Goal: Task Accomplishment & Management: Manage account settings

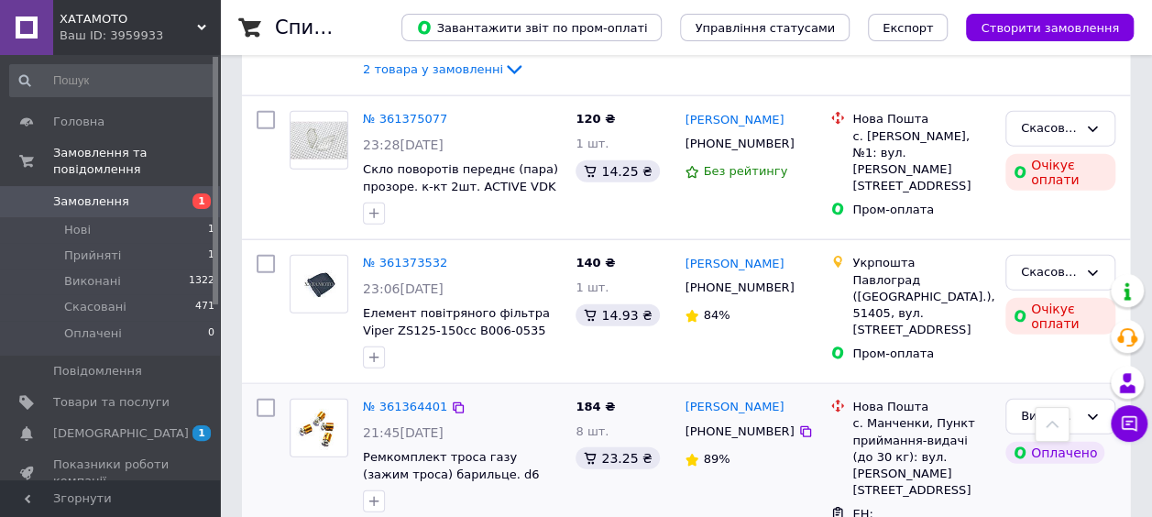
scroll to position [2016, 0]
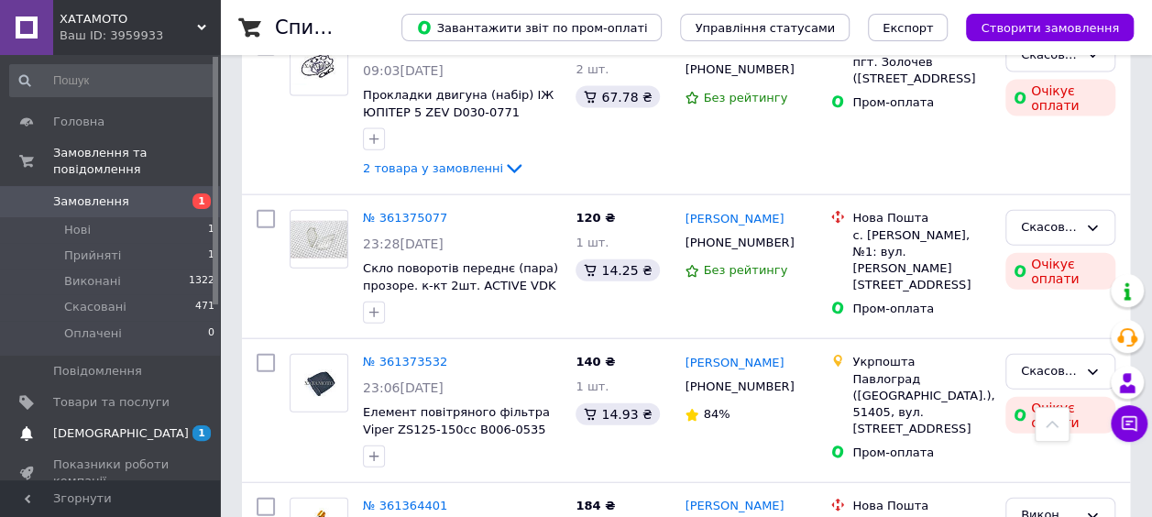
click at [118, 425] on span "[DEMOGRAPHIC_DATA]" at bounding box center [121, 433] width 136 height 16
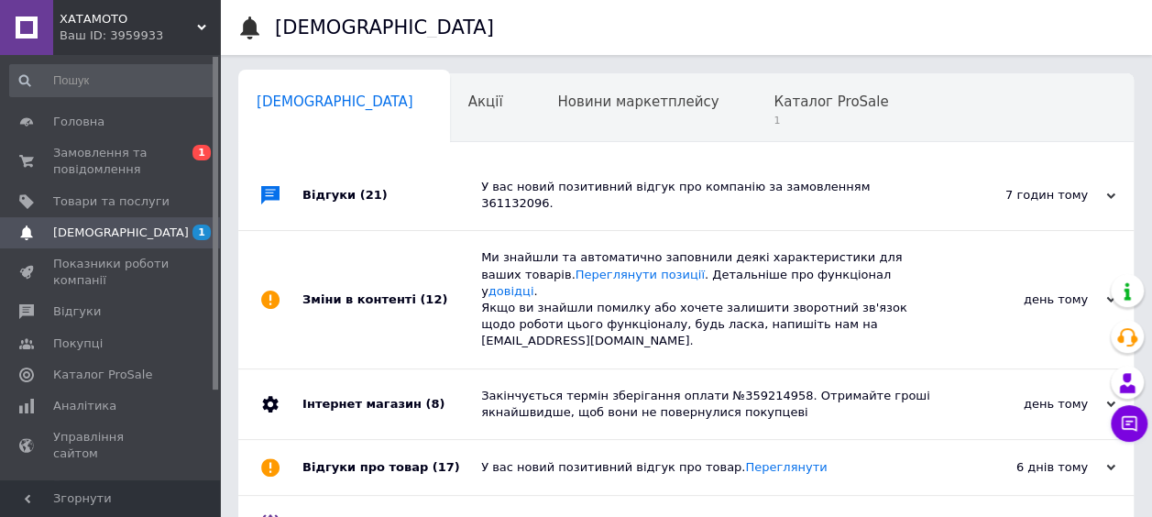
scroll to position [0, 9]
click at [764, 110] on span "Каталог ProSale" at bounding box center [821, 101] width 115 height 16
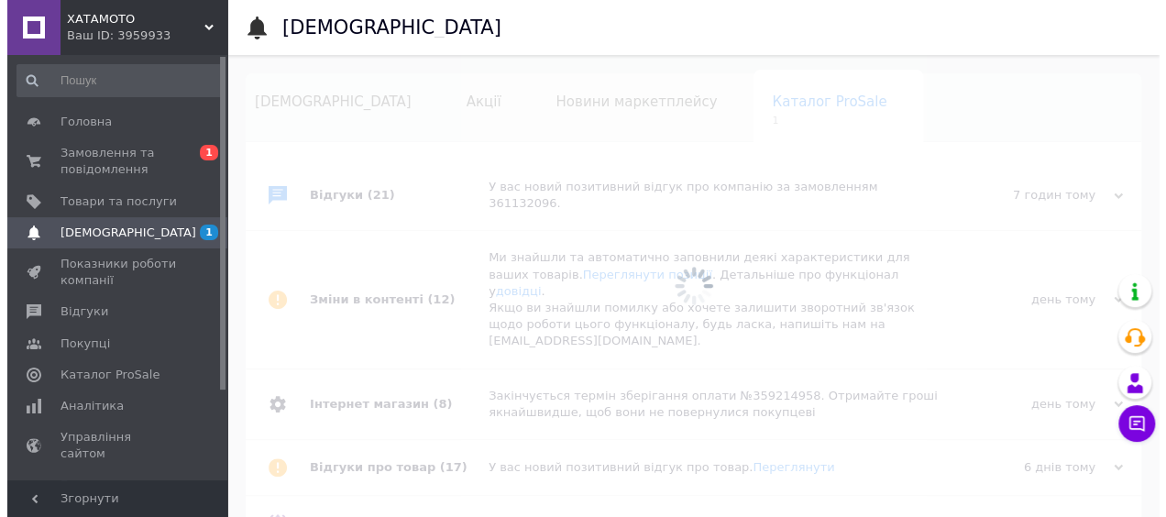
scroll to position [0, 13]
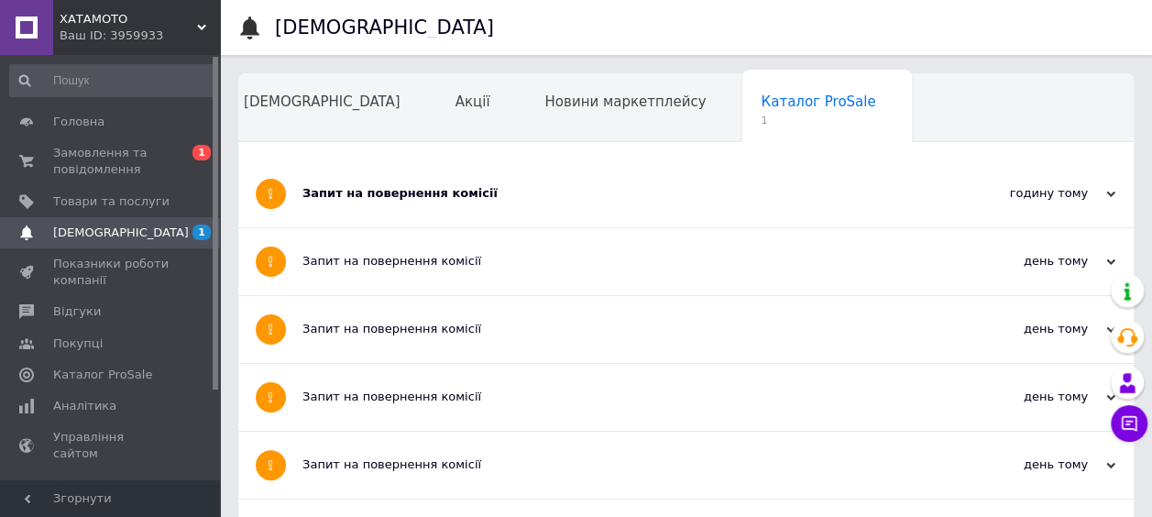
click at [449, 190] on div "Запит на повернення комісії" at bounding box center [617, 193] width 630 height 16
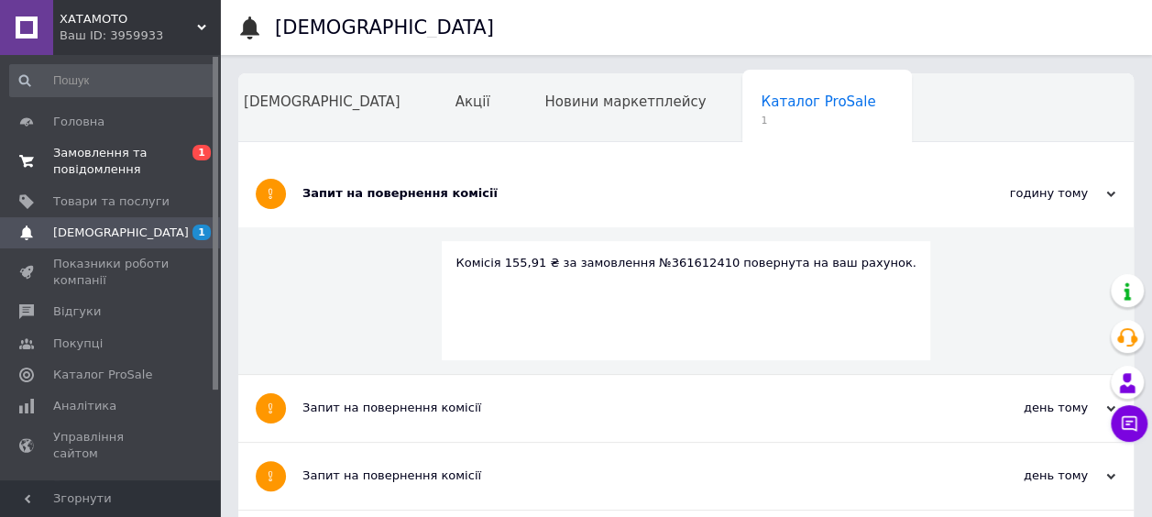
click at [82, 159] on span "Замовлення та повідомлення" at bounding box center [111, 161] width 116 height 33
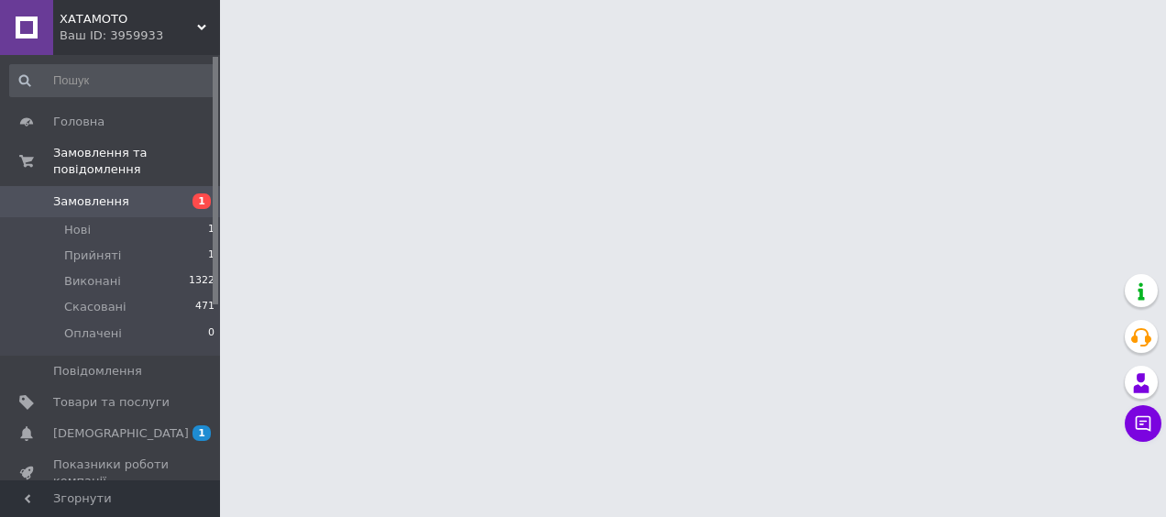
click at [86, 193] on span "Замовлення" at bounding box center [91, 201] width 76 height 16
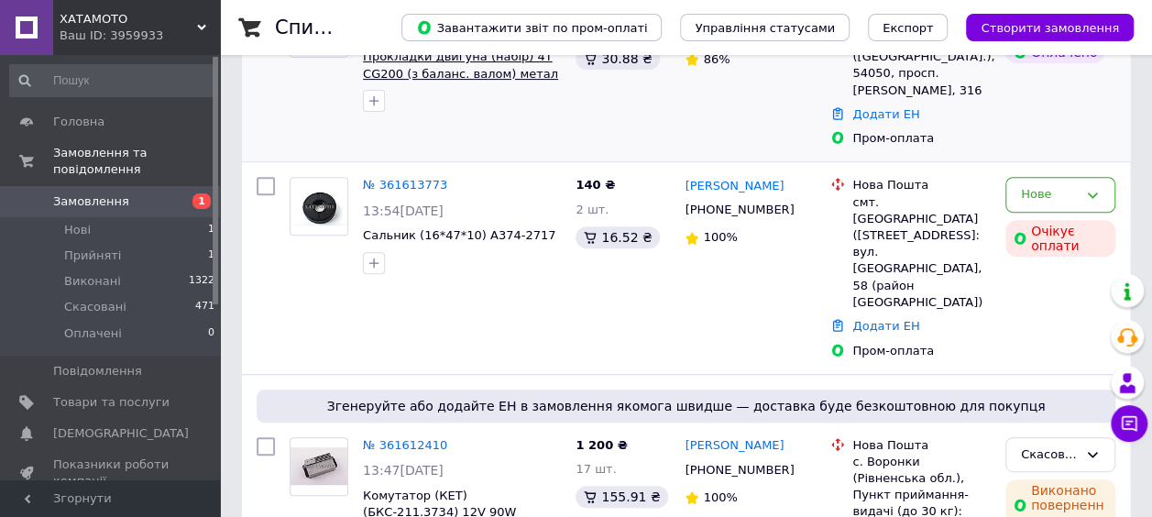
scroll to position [367, 0]
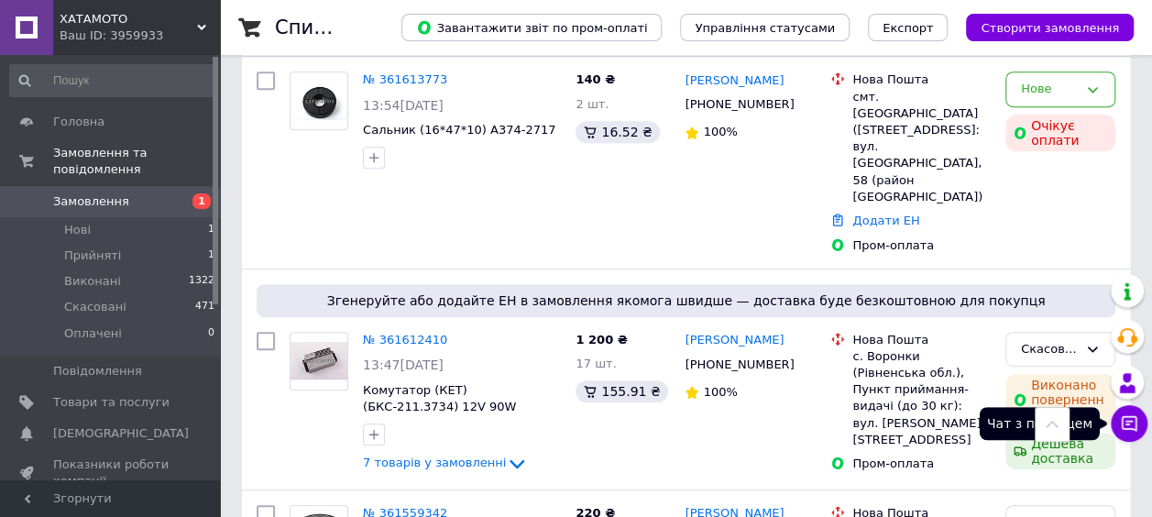
click at [1128, 429] on icon at bounding box center [1130, 424] width 16 height 16
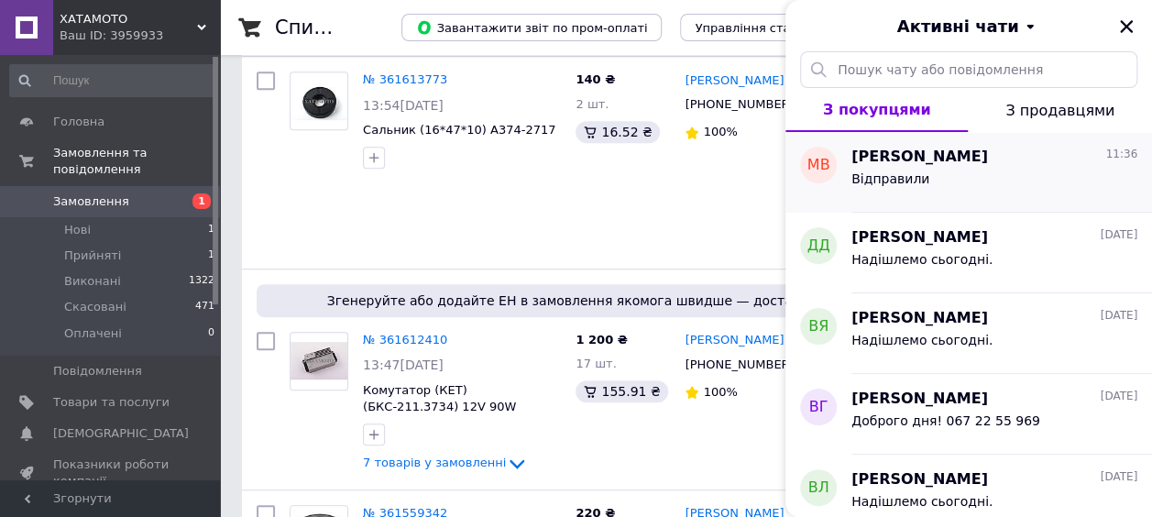
click at [942, 160] on span "[PERSON_NAME]" at bounding box center [919, 157] width 137 height 21
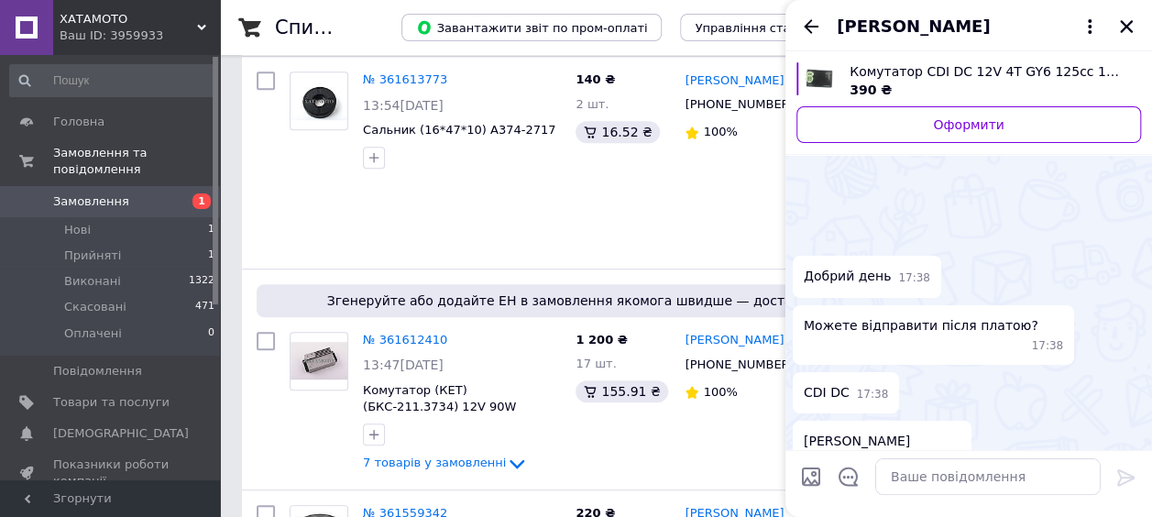
scroll to position [334, 0]
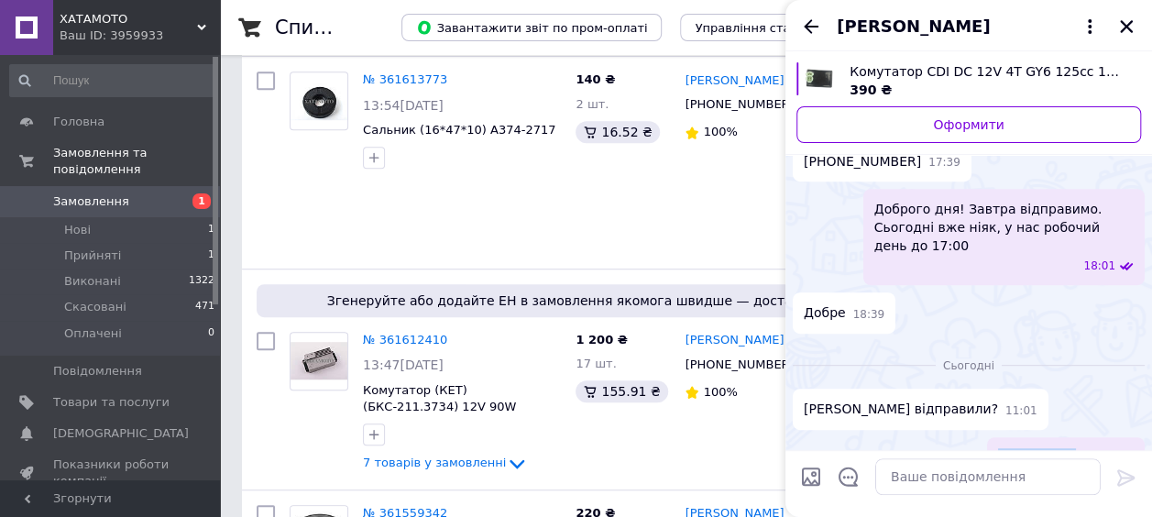
drag, startPoint x: 1083, startPoint y: 421, endPoint x: 1015, endPoint y: 423, distance: 67.9
click at [1015, 437] on div "Відправили 11:36" at bounding box center [1066, 457] width 158 height 41
copy span "Відправили"
click at [915, 24] on span "Метенько Василь" at bounding box center [913, 27] width 153 height 24
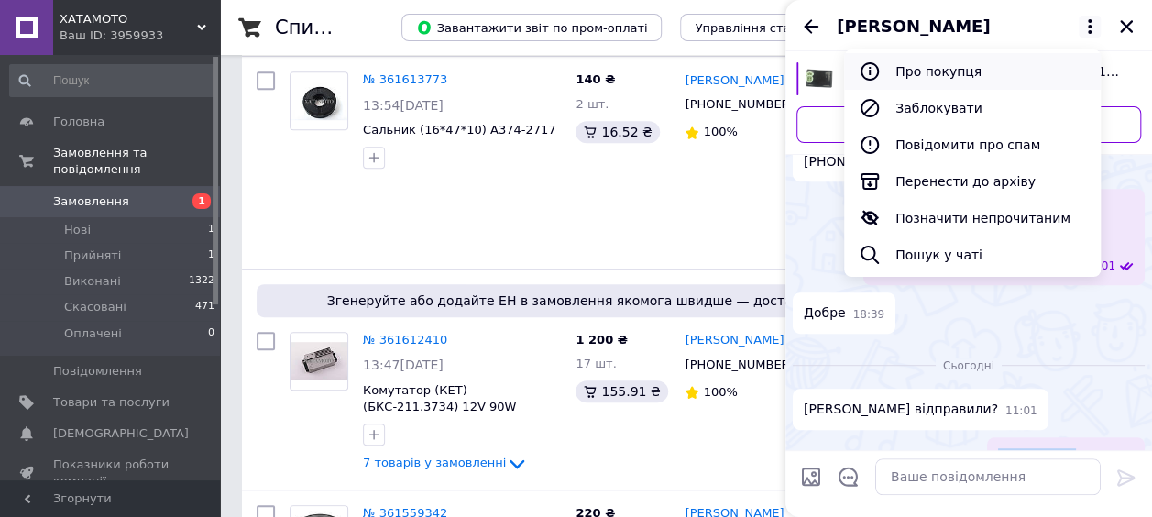
click at [924, 71] on button "Про покупця" at bounding box center [972, 71] width 257 height 37
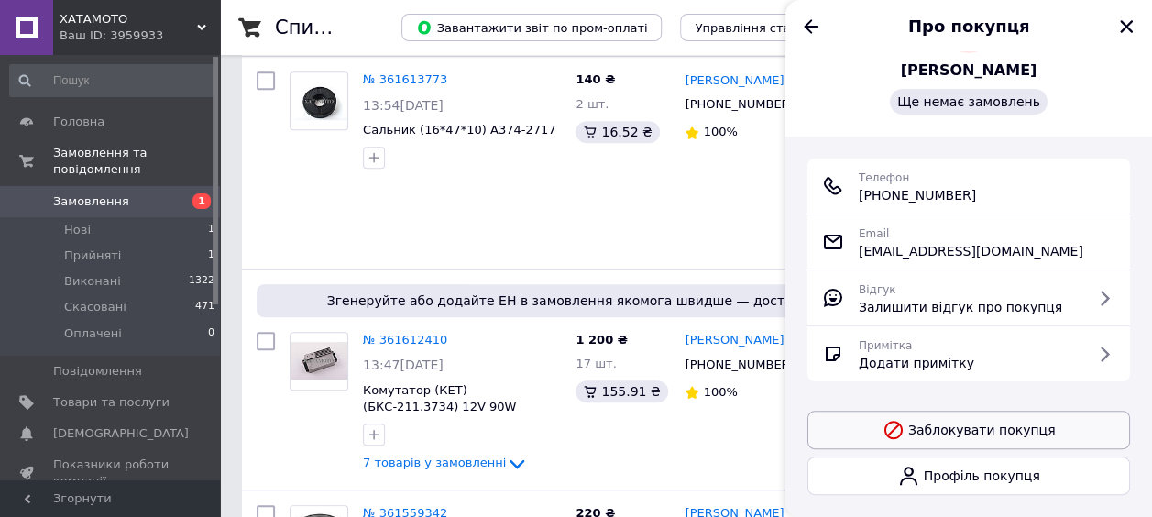
scroll to position [159, 0]
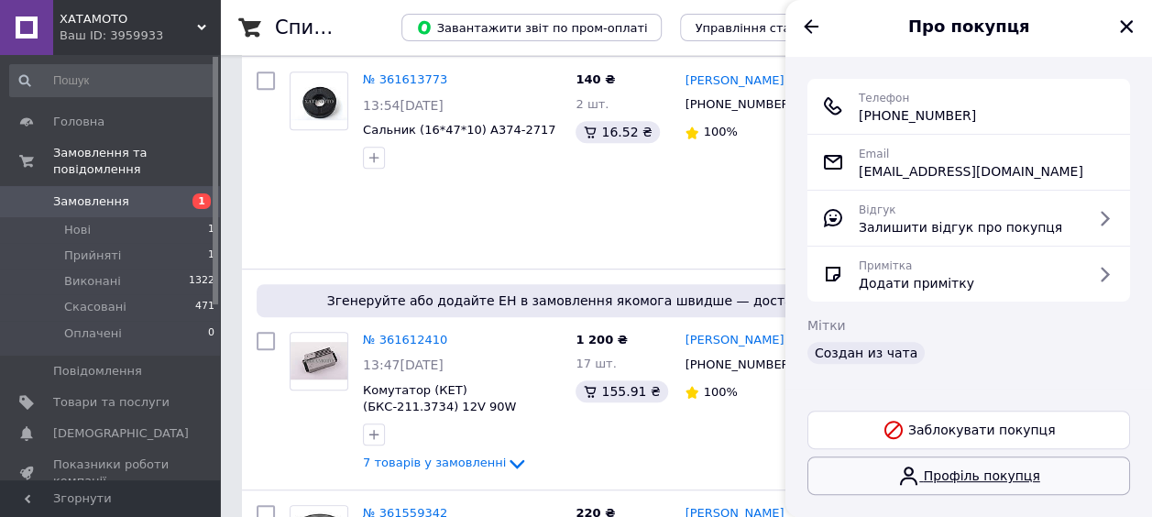
click at [1014, 477] on link "Профіль покупця" at bounding box center [968, 475] width 323 height 38
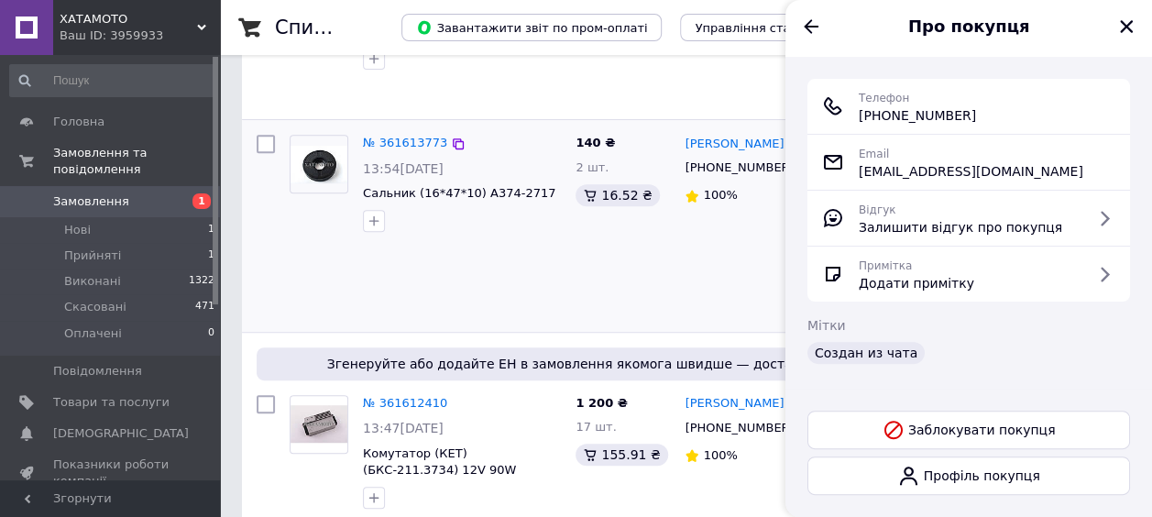
scroll to position [275, 0]
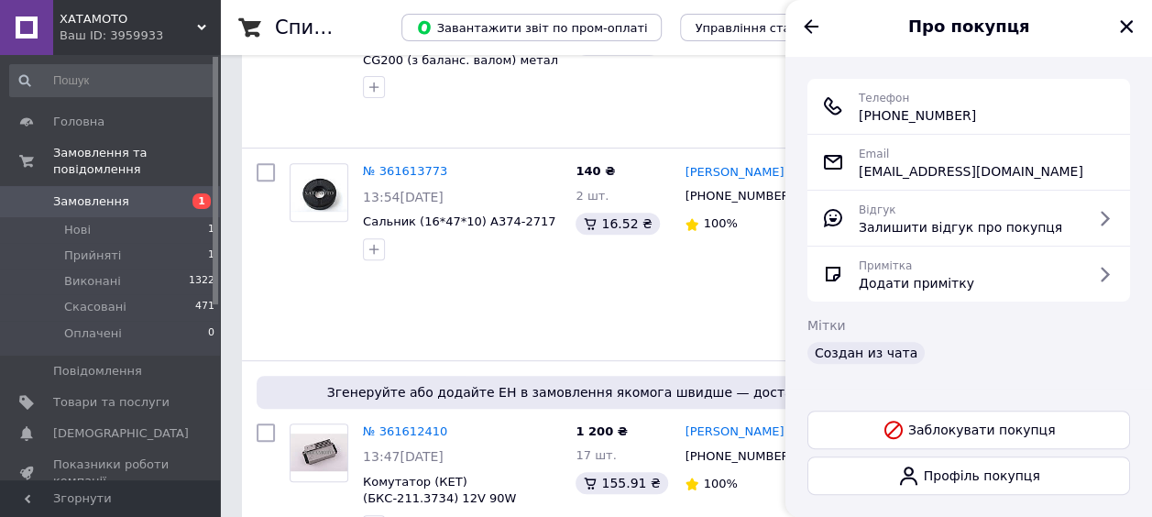
drag, startPoint x: 983, startPoint y: 114, endPoint x: 866, endPoint y: 116, distance: 117.3
click at [866, 116] on div "Телефон +380 (96) 966-58-10" at bounding box center [968, 106] width 293 height 37
copy span "380 (96) 966-58-10"
click at [817, 29] on icon "Назад" at bounding box center [811, 27] width 22 height 22
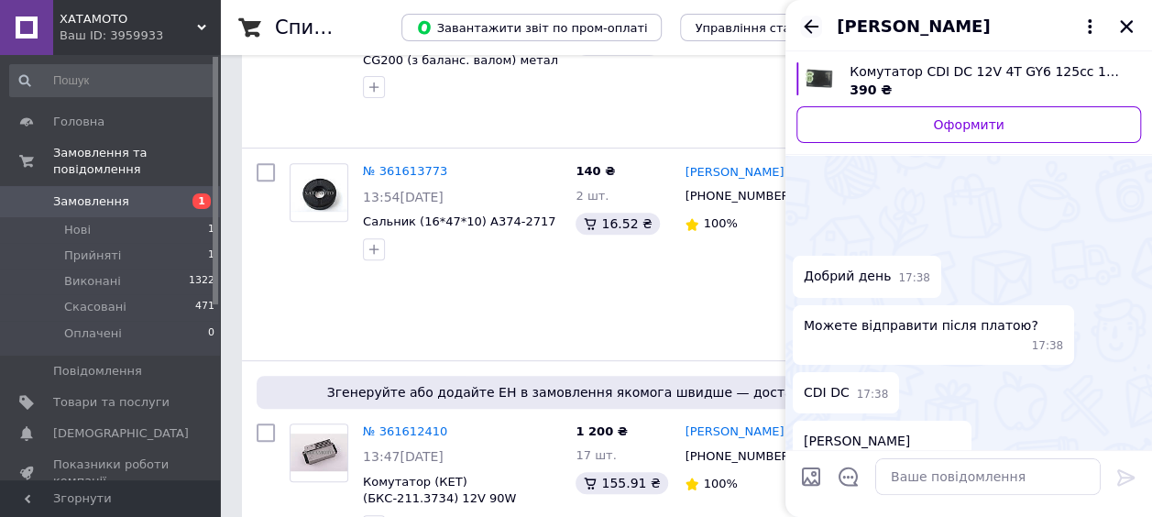
scroll to position [334, 0]
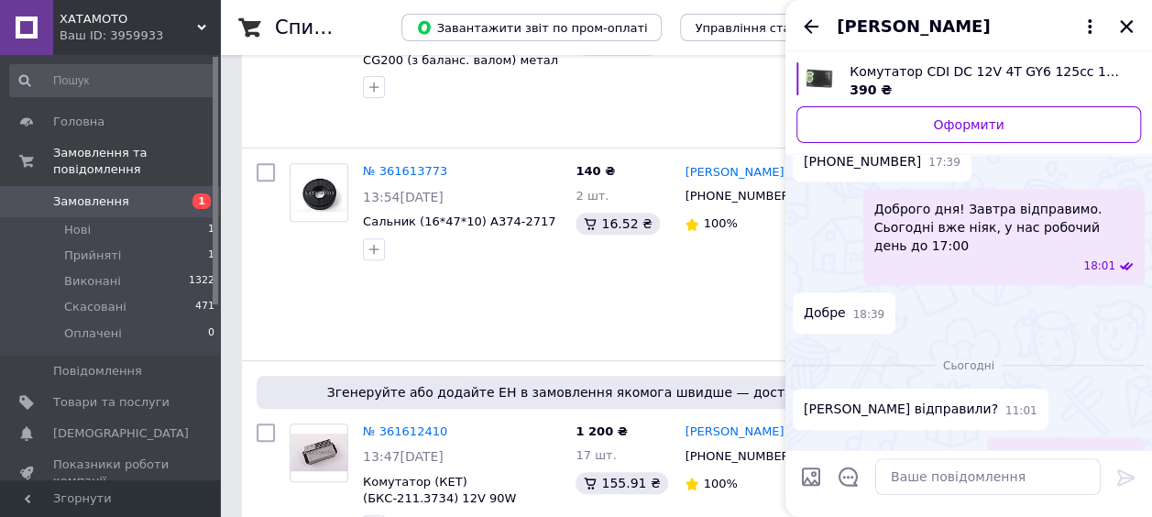
click at [920, 73] on span "Комутатор CDI DC 12V 4T GY6 125cc 150cc 200cc ATV CG150 CG200 A171-6494," at bounding box center [988, 71] width 277 height 18
click at [1135, 22] on div "Метенько Василь" at bounding box center [968, 25] width 367 height 51
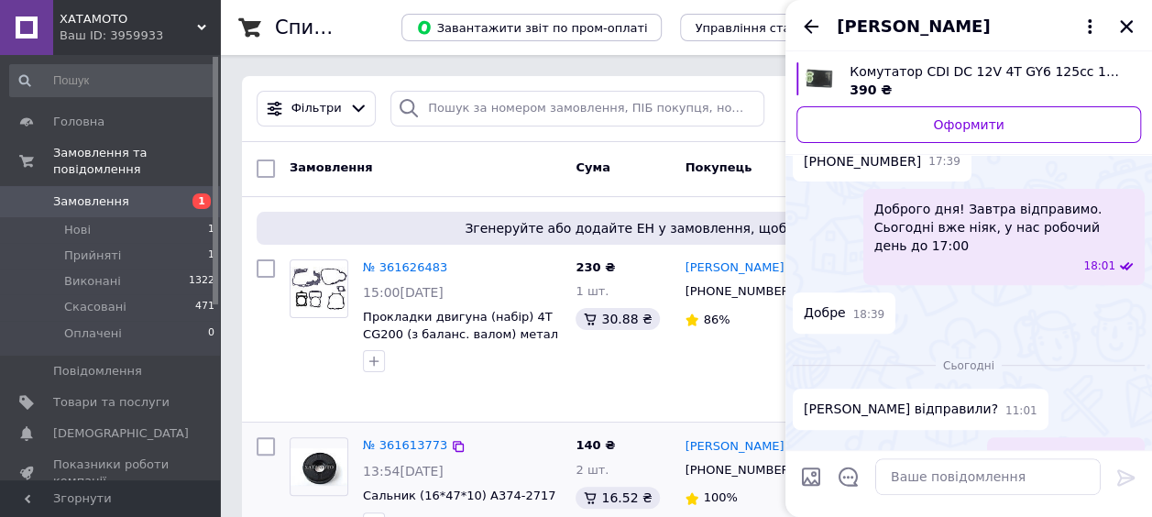
scroll to position [0, 0]
click at [1127, 26] on icon "Закрити" at bounding box center [1126, 26] width 13 height 13
